Goal: Task Accomplishment & Management: Complete application form

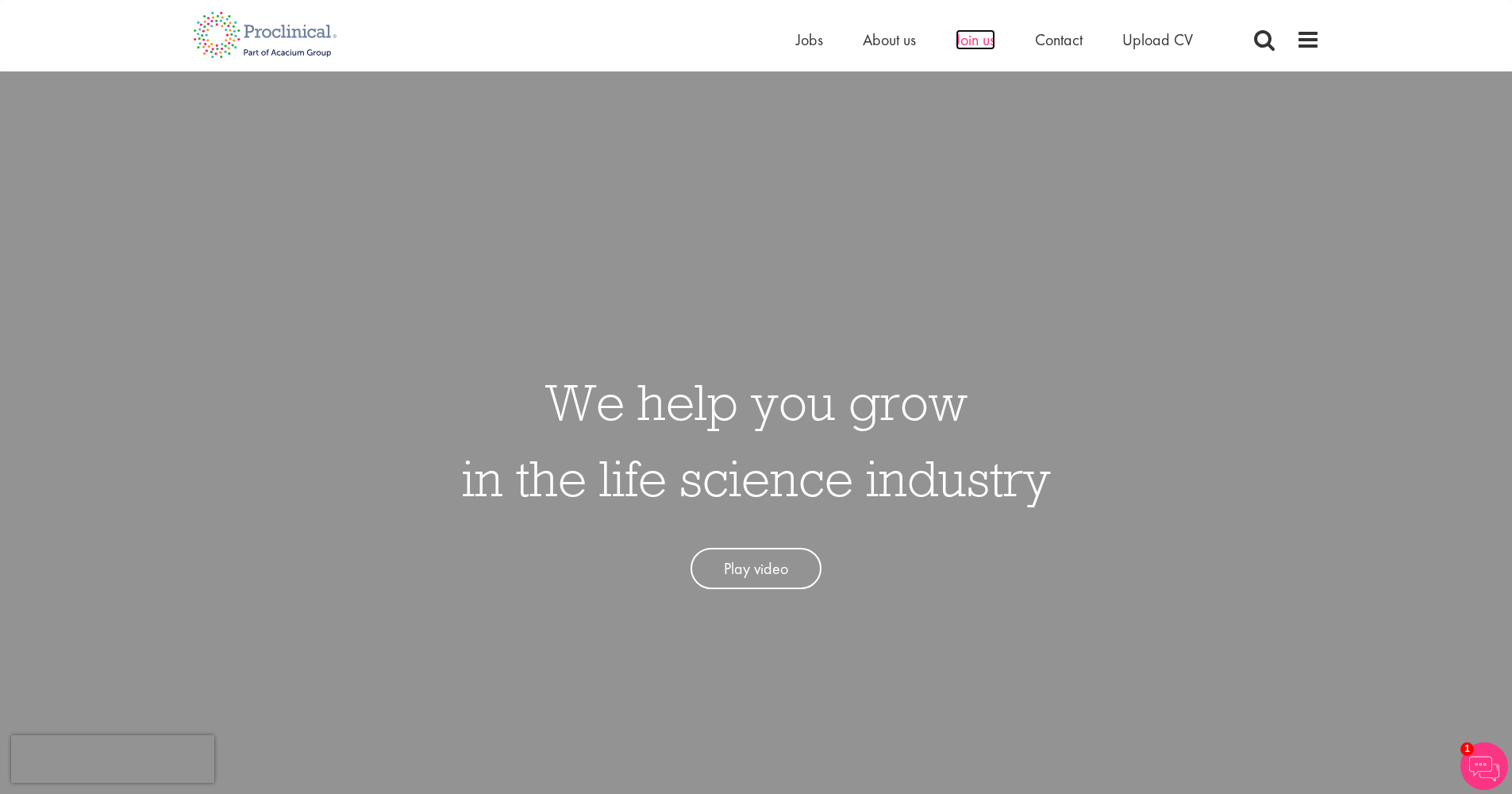
click at [989, 45] on span "Join us" at bounding box center [975, 39] width 39 height 21
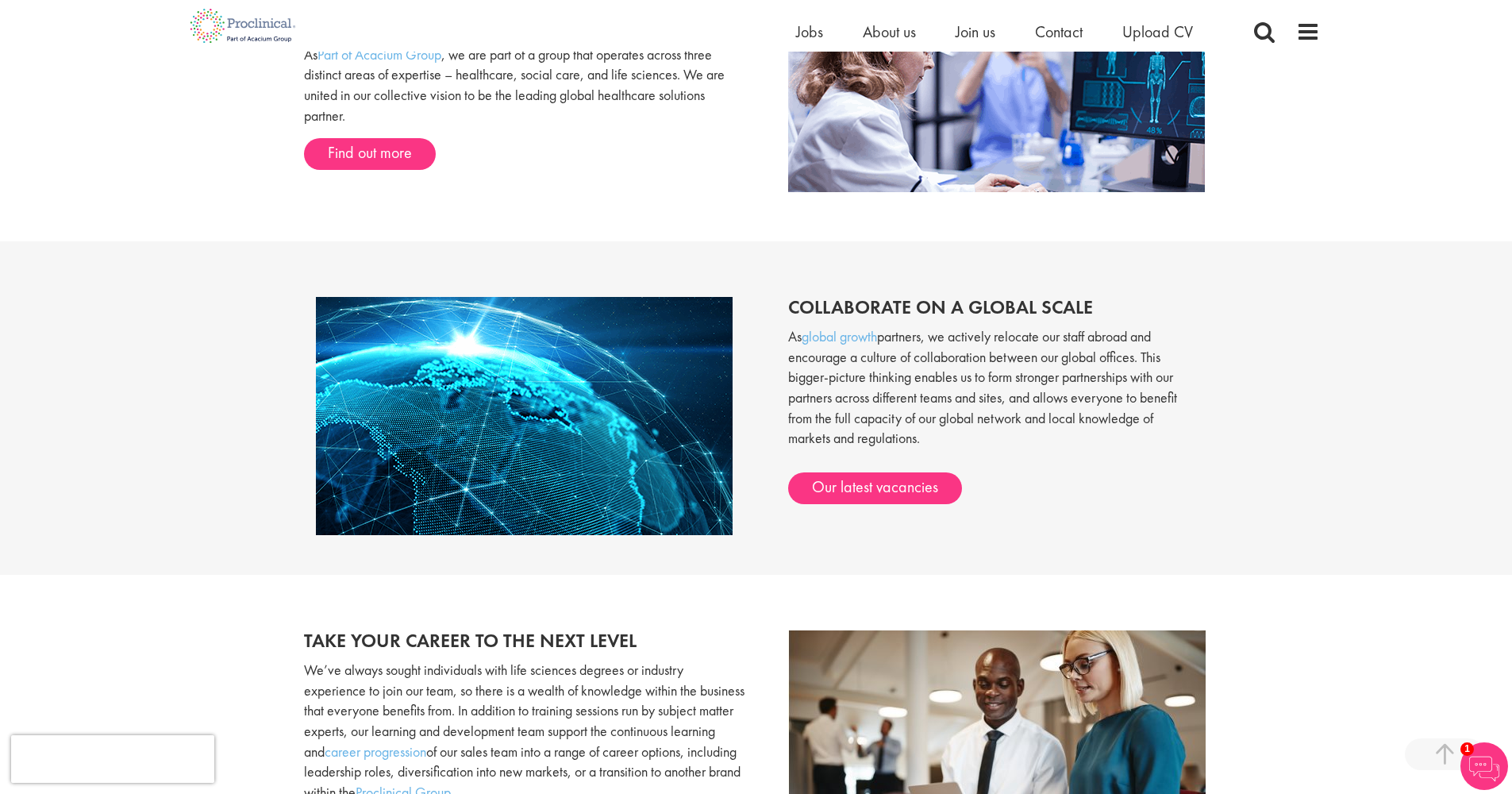
scroll to position [1503, 0]
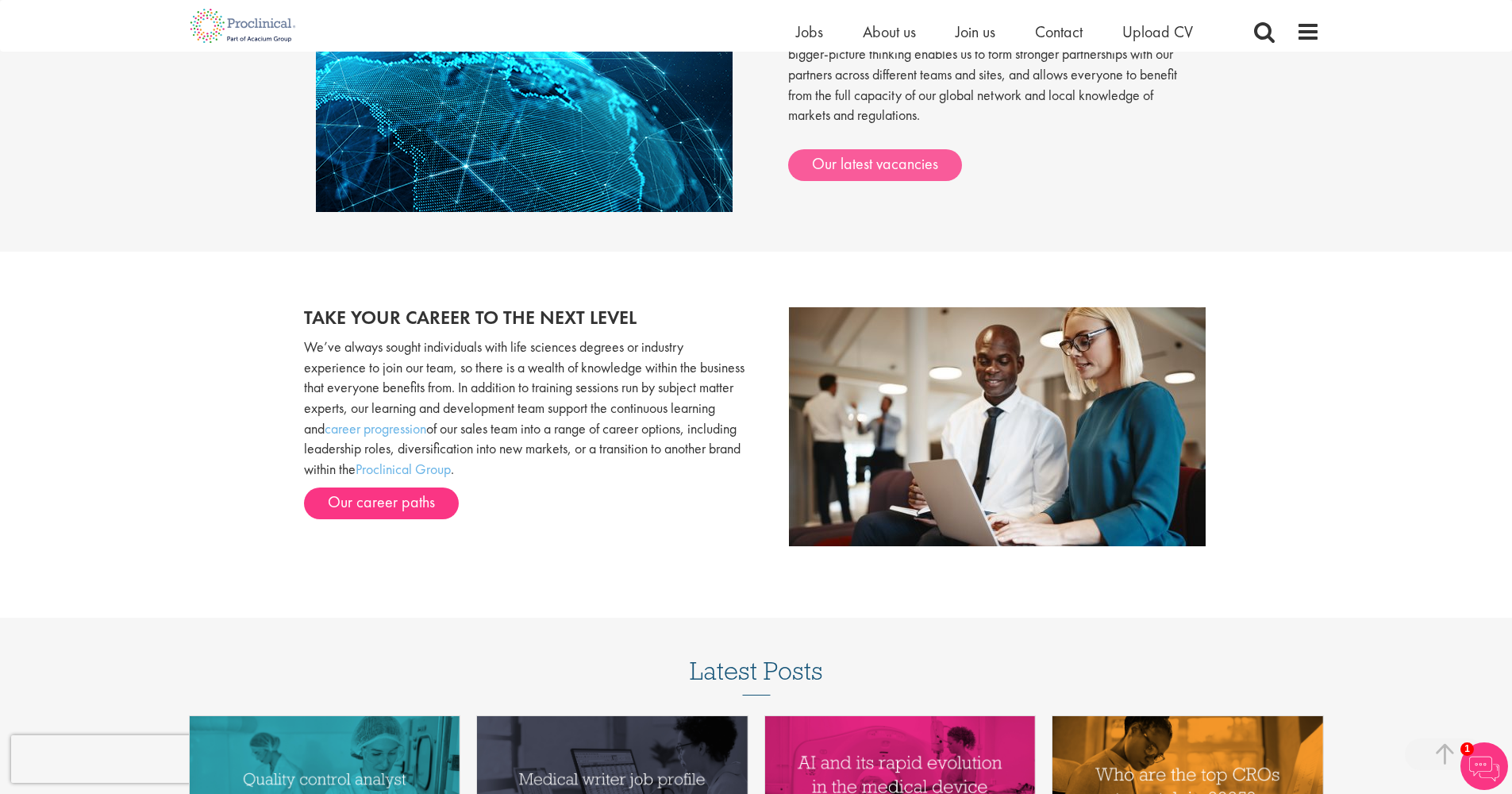
click at [843, 159] on link "Our latest vacancies" at bounding box center [874, 165] width 174 height 32
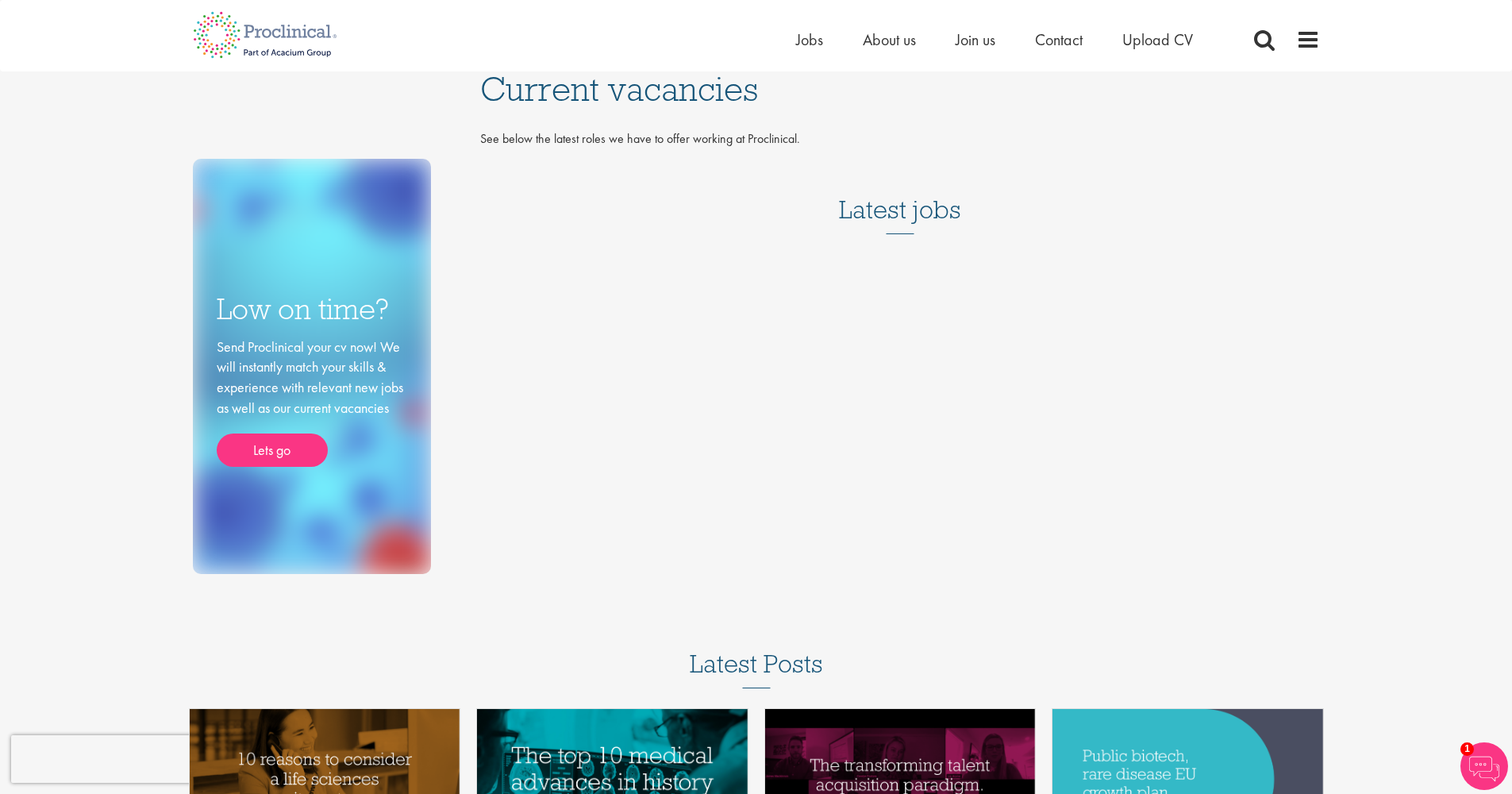
click at [867, 208] on h3 "Latest jobs" at bounding box center [900, 195] width 123 height 78
click at [252, 447] on link "Lets go" at bounding box center [273, 449] width 111 height 33
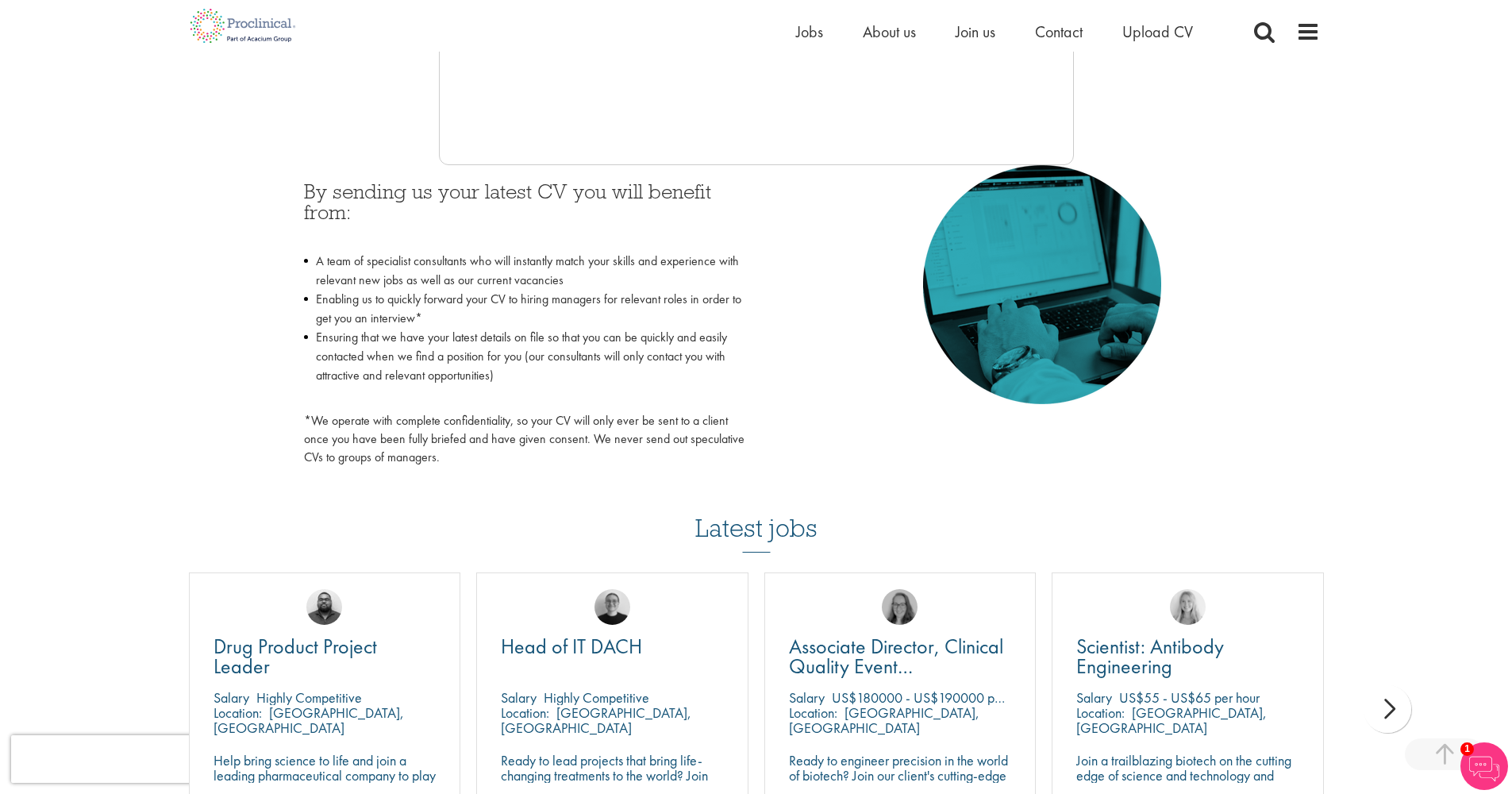
scroll to position [611, 0]
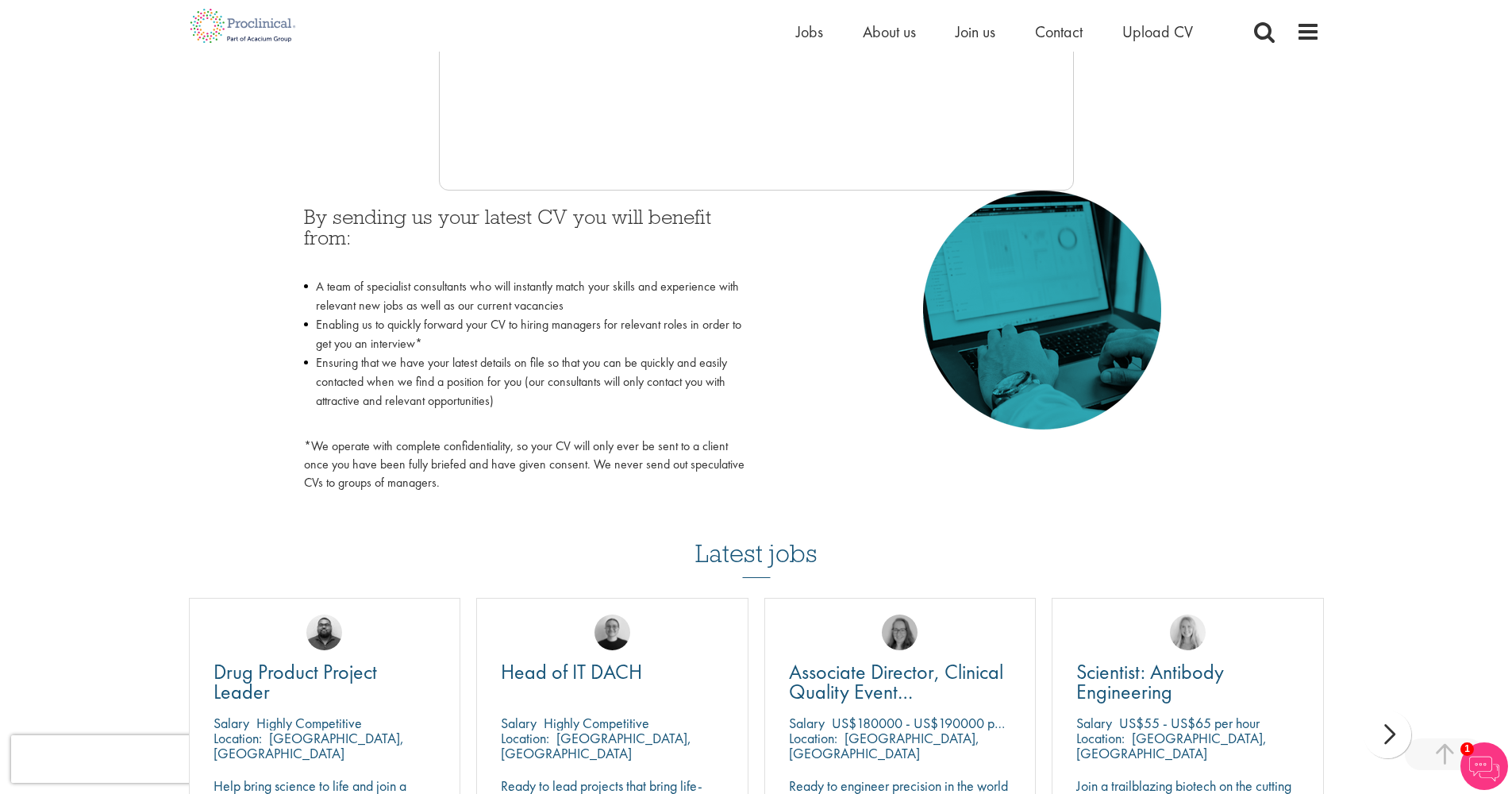
click at [709, 327] on li "Enabling us to quickly forward your CV to hiring managers for relevant roles in…" at bounding box center [525, 334] width 441 height 38
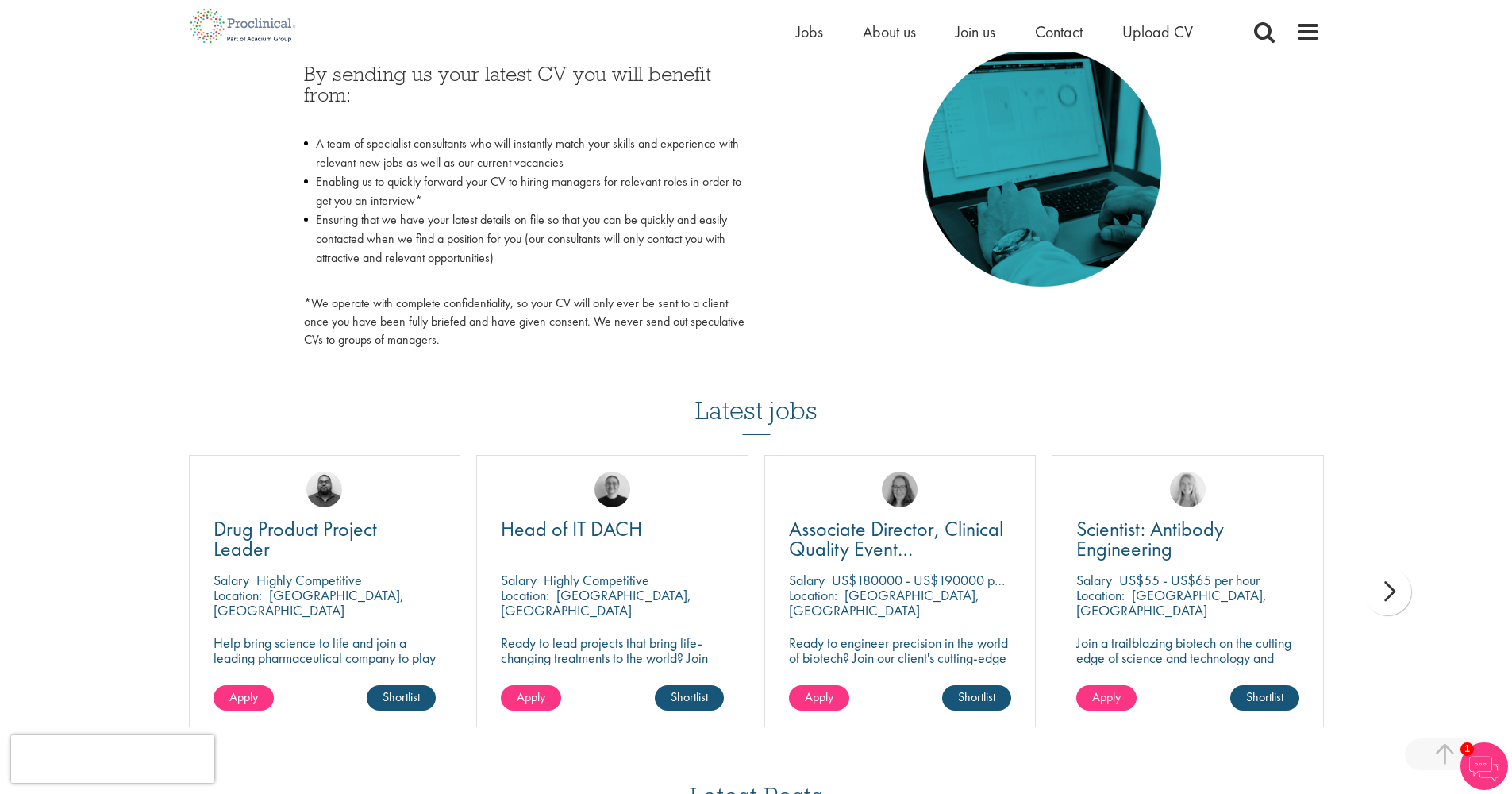
scroll to position [887, 0]
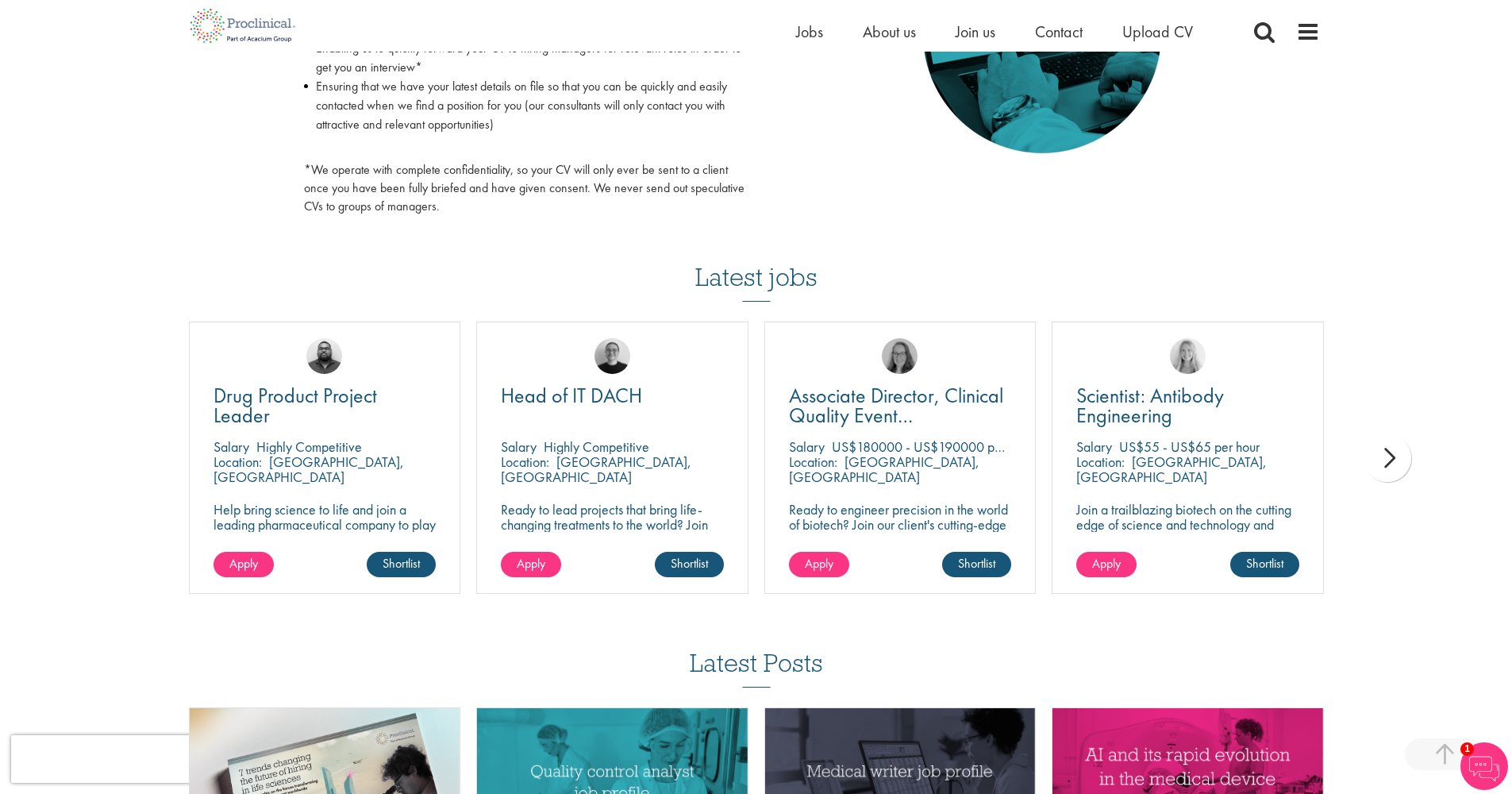
click at [1396, 455] on div "next" at bounding box center [1387, 458] width 48 height 48
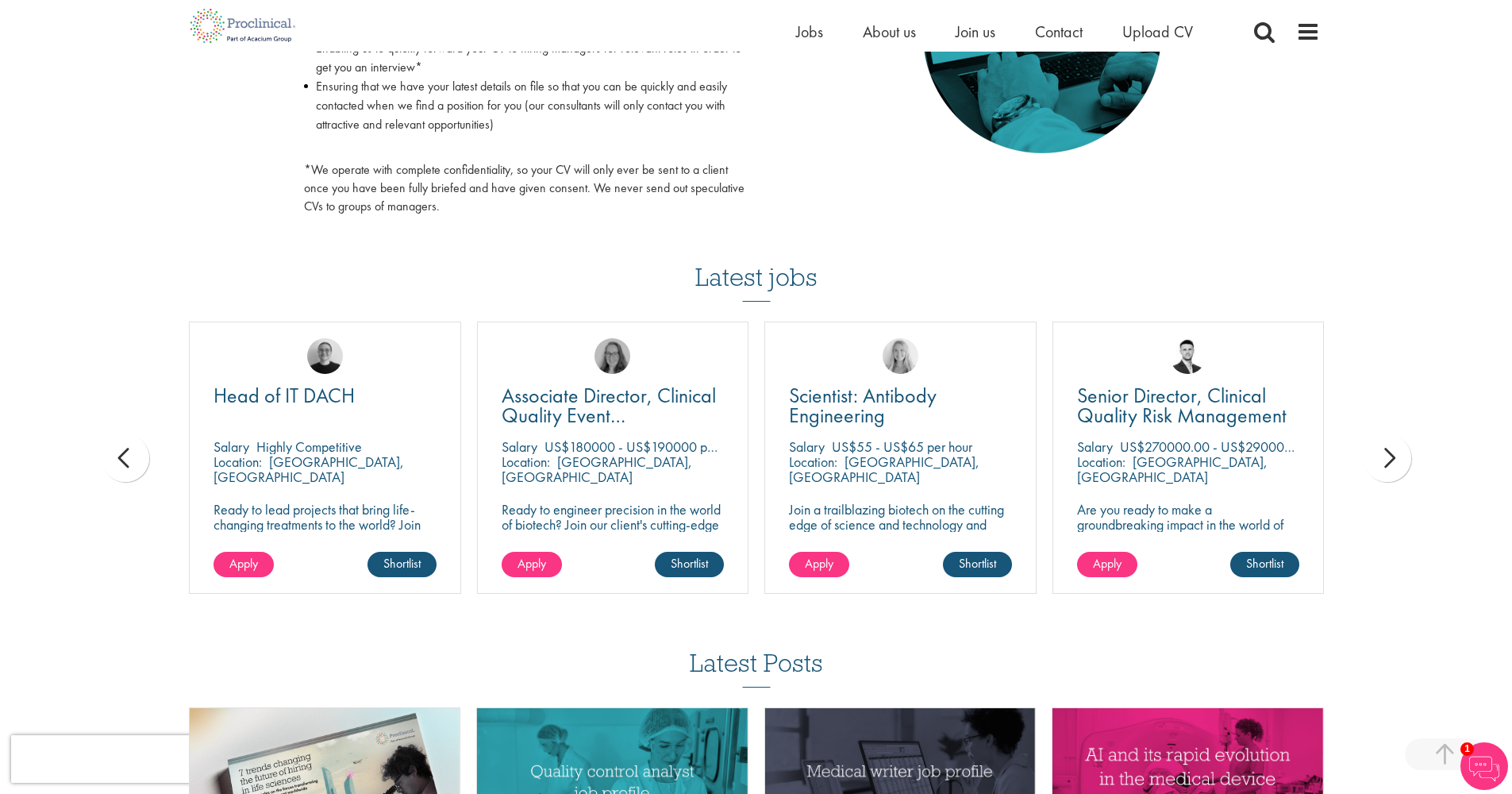
click at [1392, 466] on div "next" at bounding box center [1387, 458] width 48 height 48
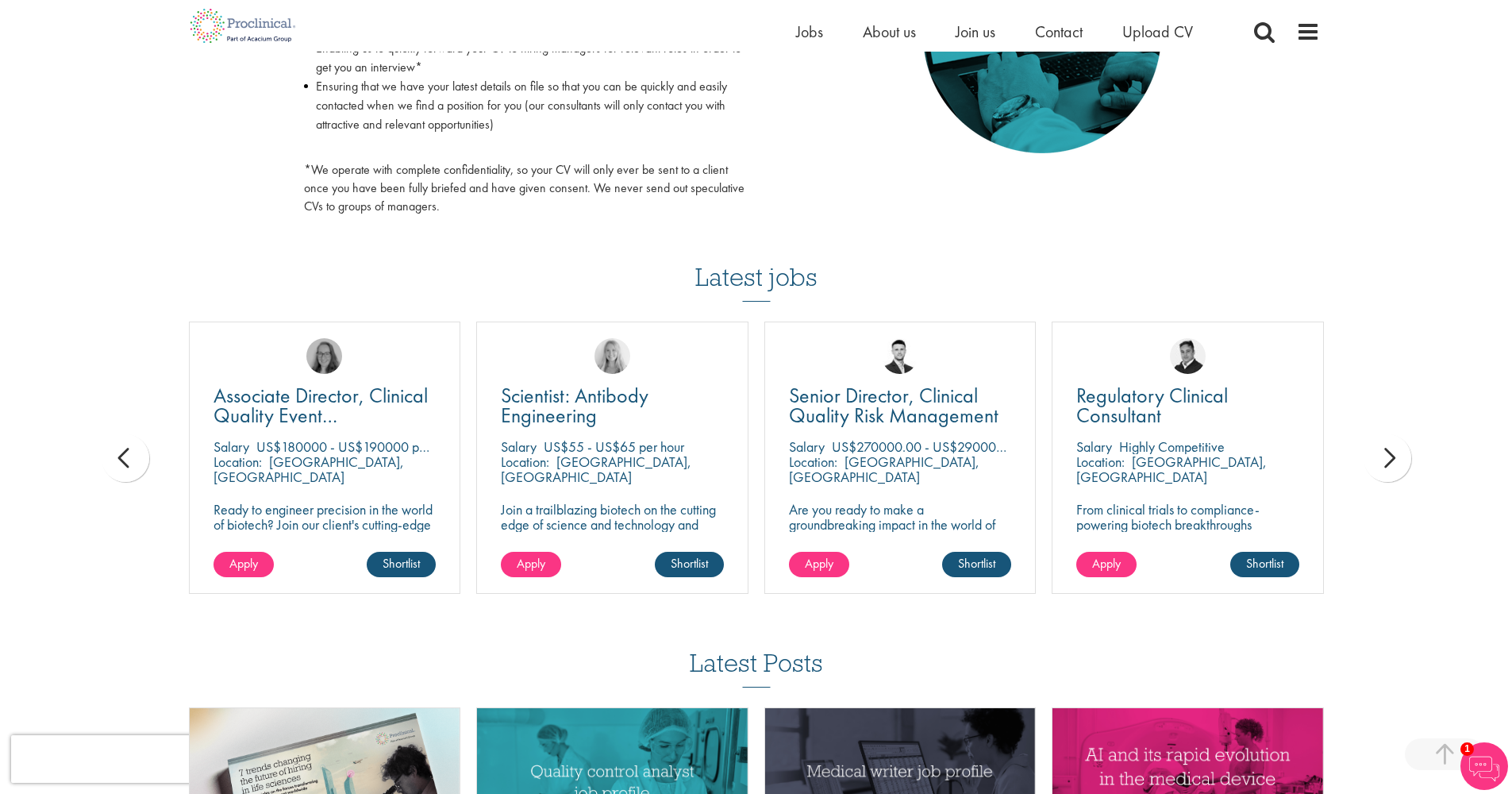
click at [1392, 466] on div "next" at bounding box center [1387, 458] width 48 height 48
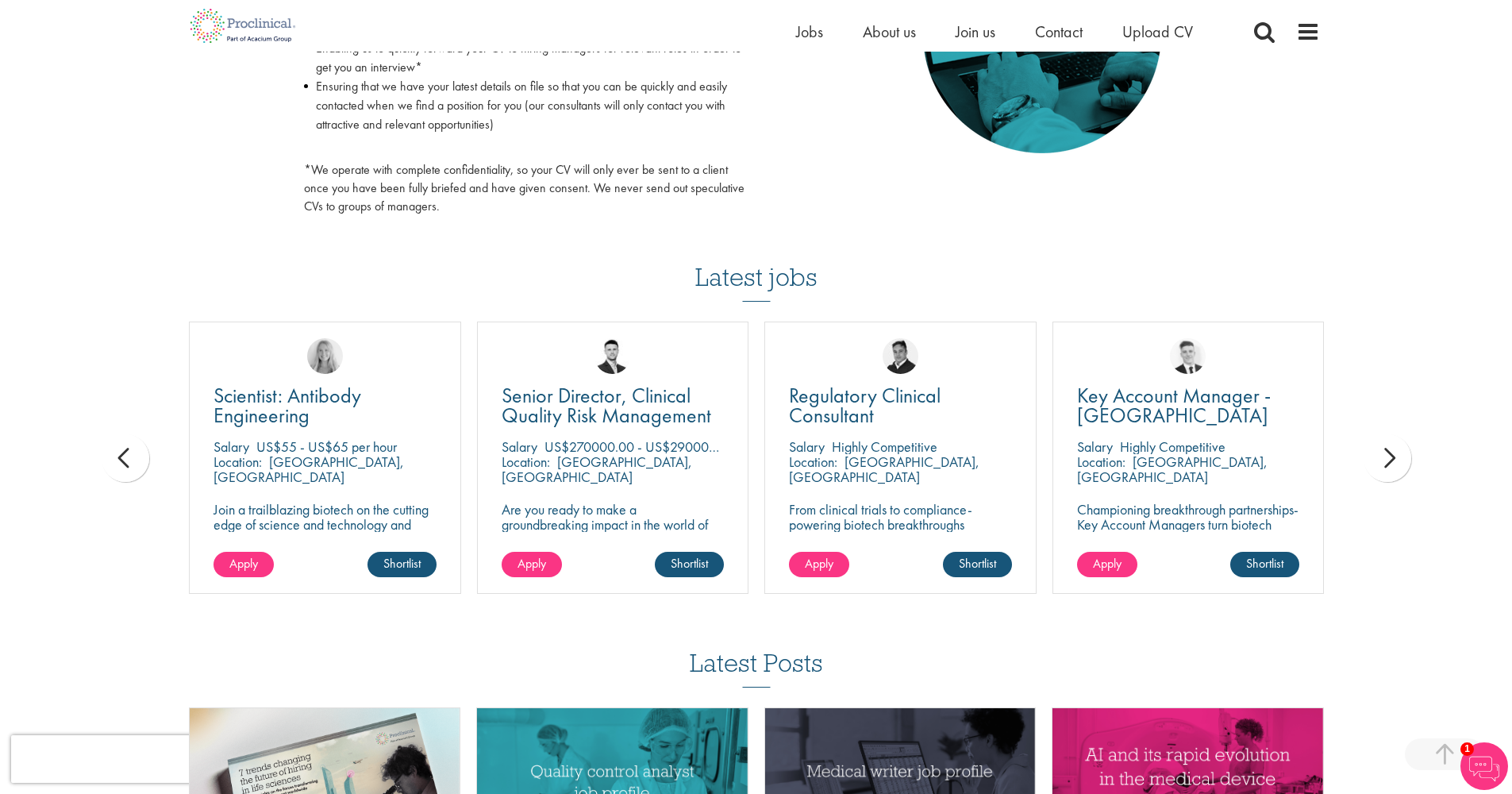
click at [1391, 457] on div "next" at bounding box center [1387, 458] width 48 height 48
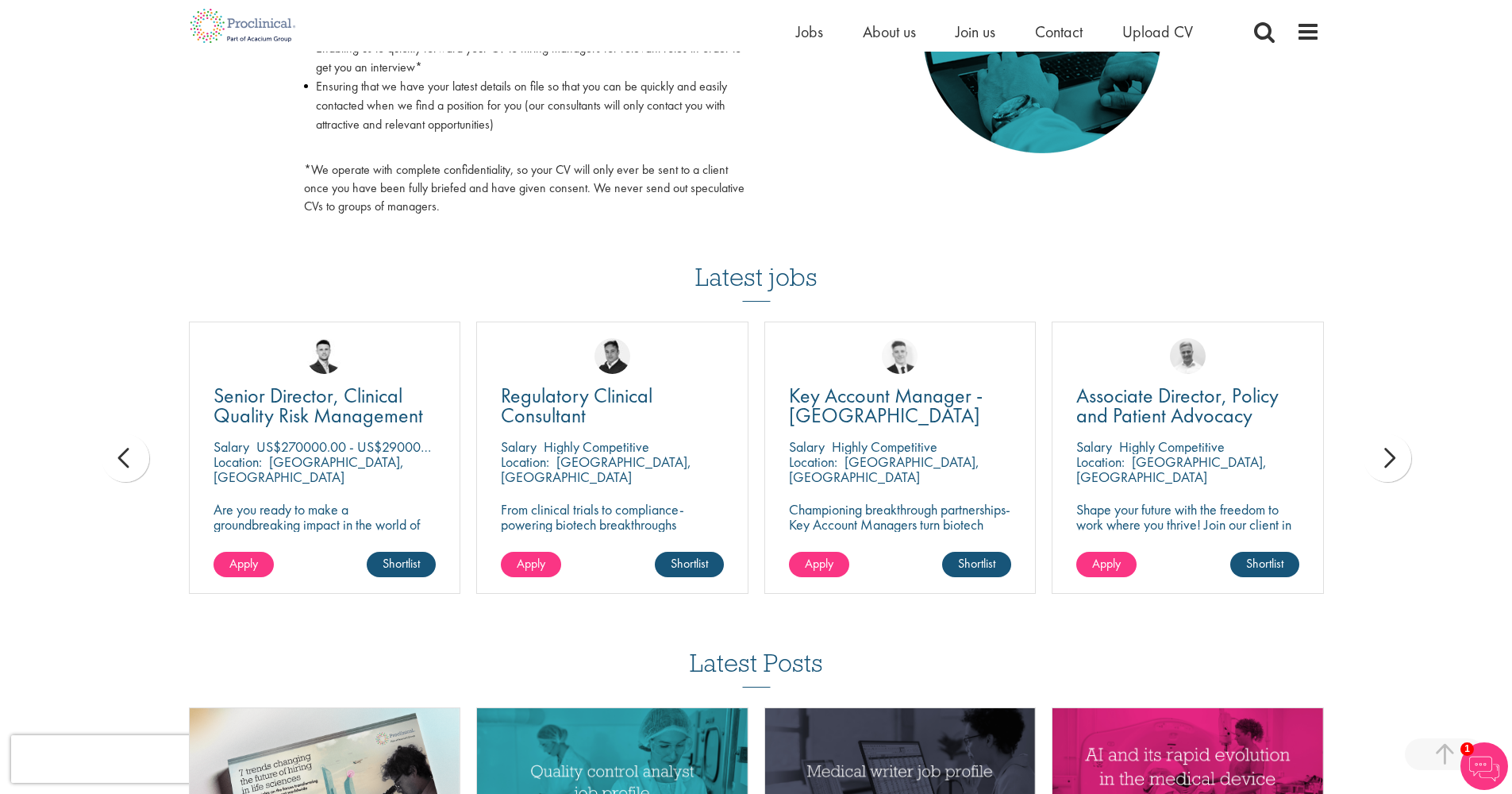
click at [1391, 457] on div "next" at bounding box center [1387, 458] width 48 height 48
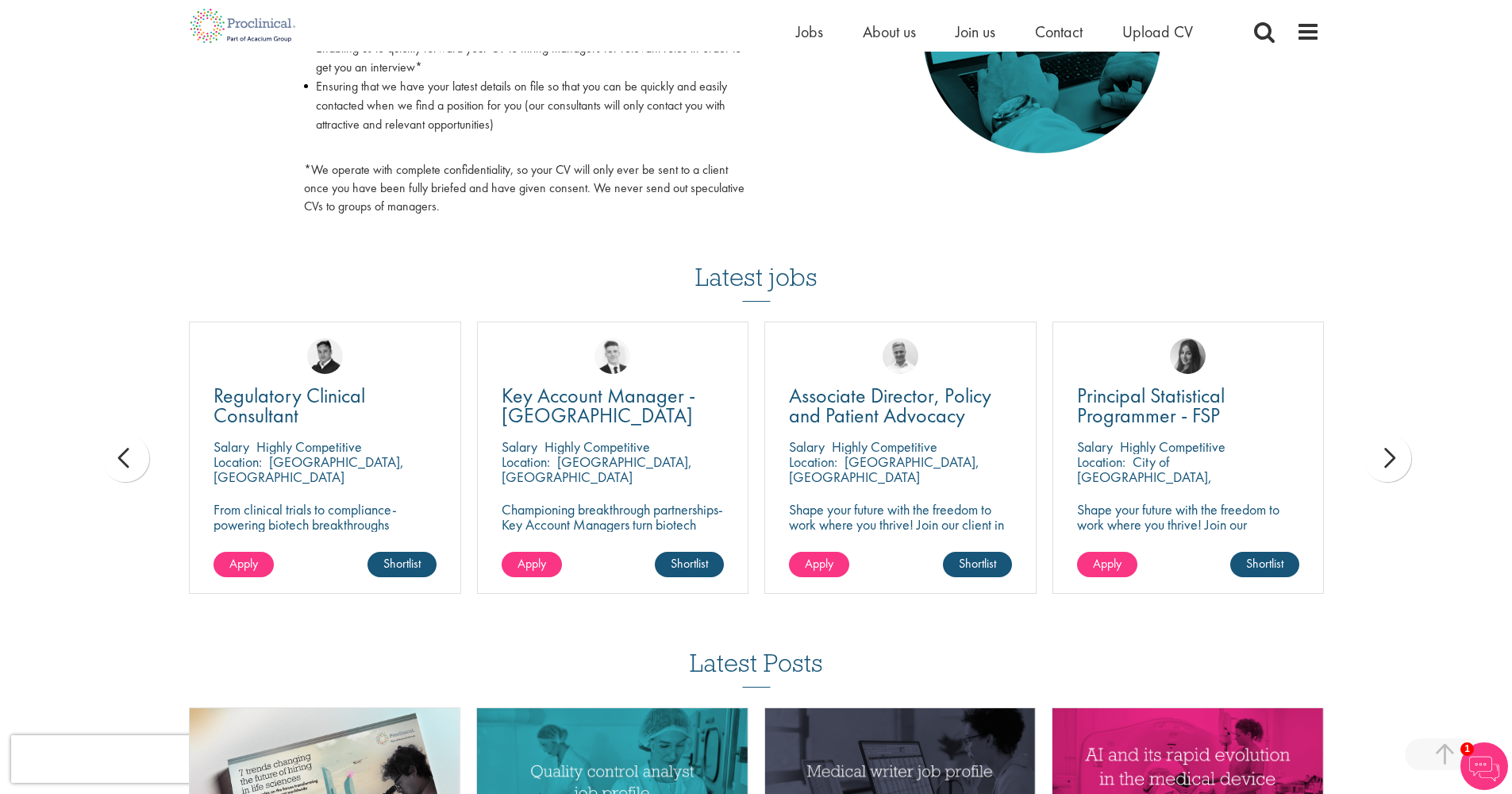
click at [1391, 457] on div "next" at bounding box center [1387, 458] width 48 height 48
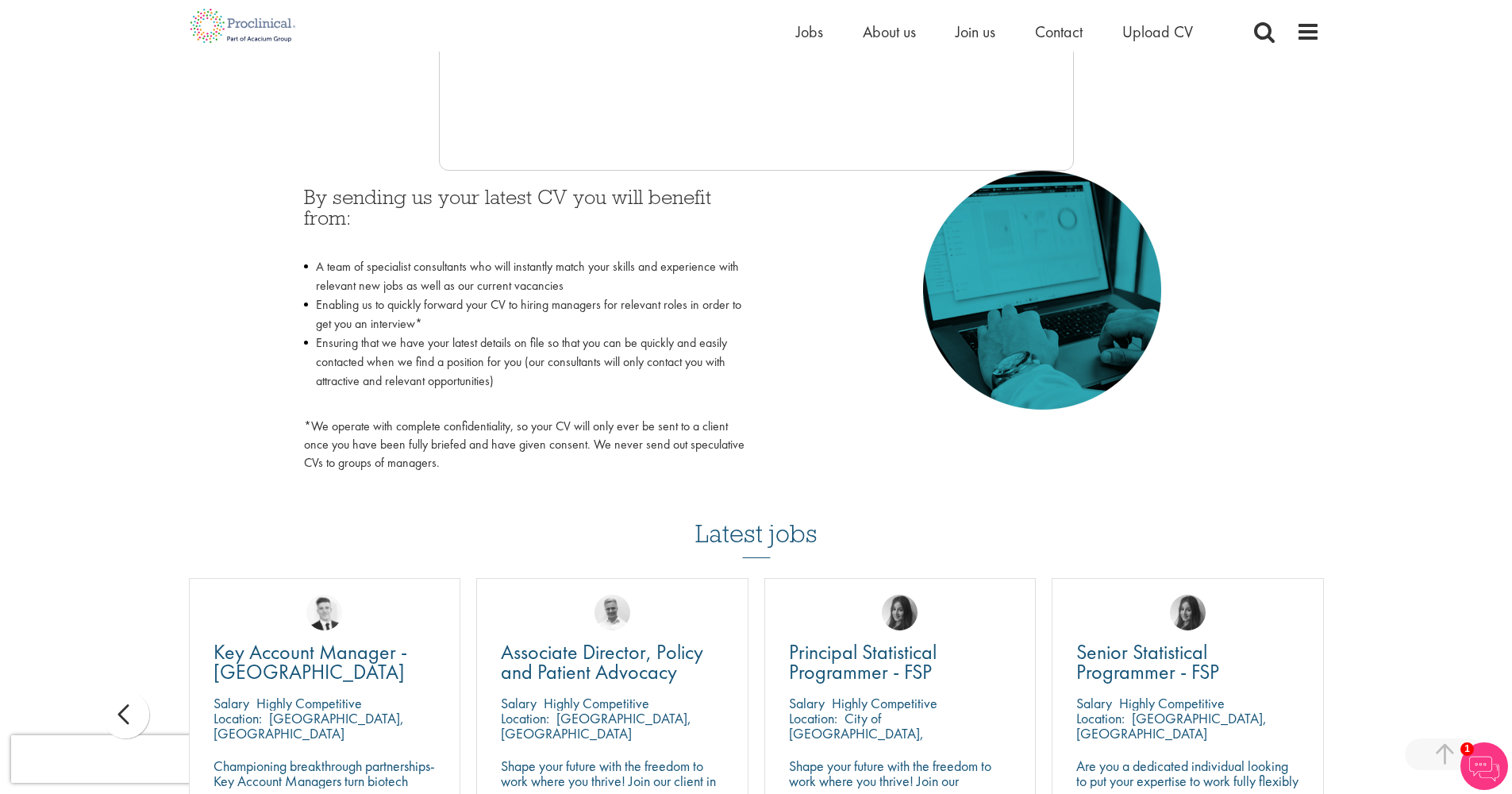
scroll to position [484, 0]
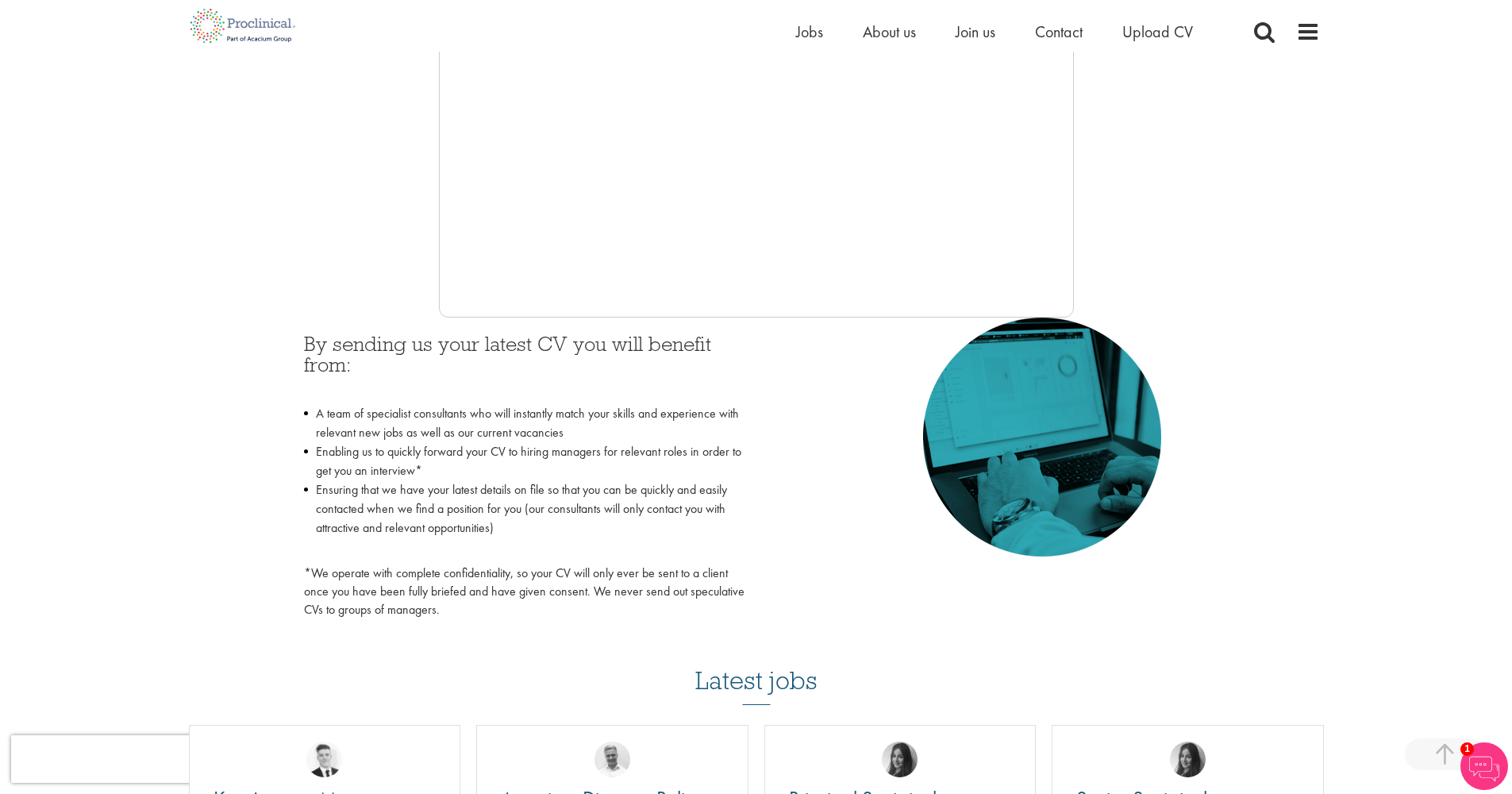
click at [789, 362] on div "By sending us your latest CV you will benefit from: A team of specialist consul…" at bounding box center [756, 472] width 928 height 310
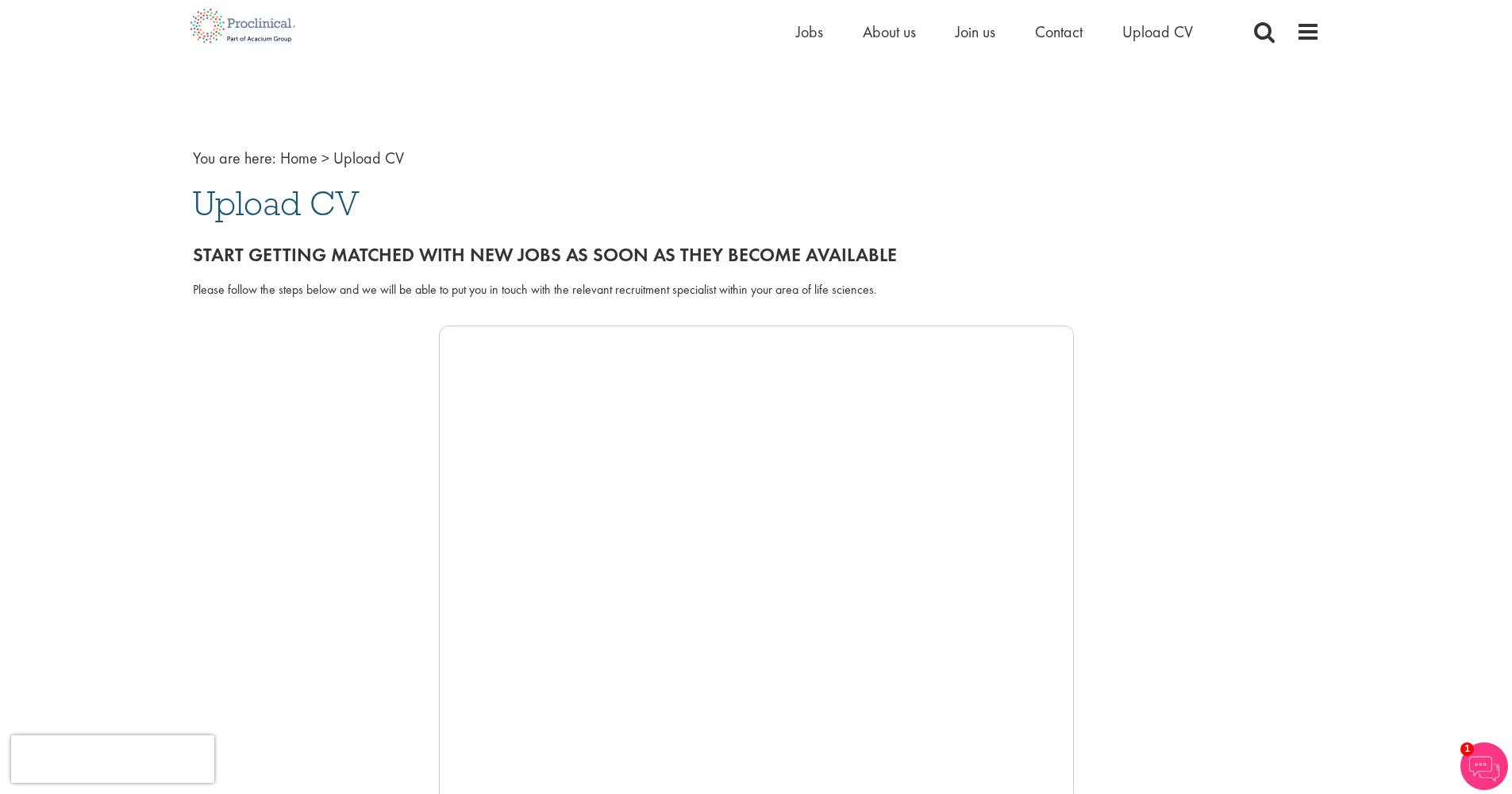
scroll to position [152, 0]
